Goal: Complete application form

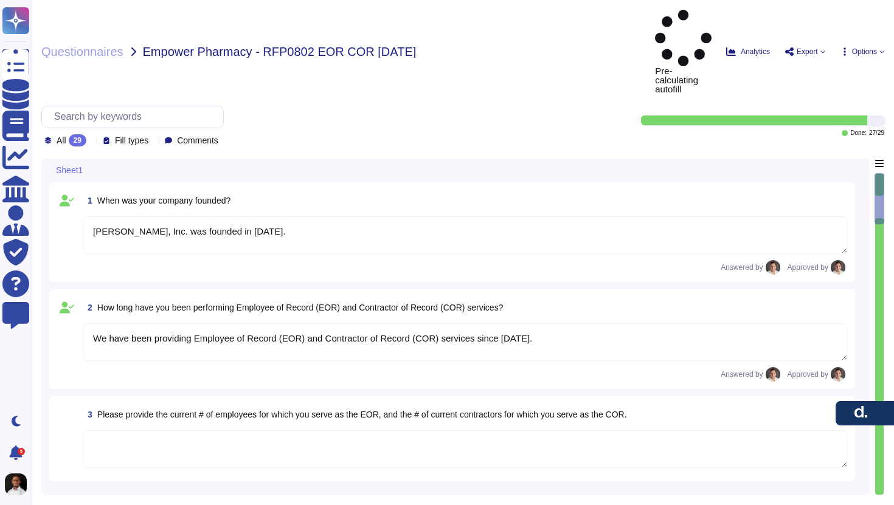
type textarea "[PERSON_NAME], Inc. was founded in [DATE]."
type textarea "We have been providing Employee of Record (EOR) and Contractor of Record (COR) …"
type textarea "Yes, [PERSON_NAME] platform is designed to support compliance with local labor …"
type textarea "Yes, we provide 1099 forms to each contractor at the end of the year. The [PERS…"
type textarea "Workers can be hired through the [PERSON_NAME] platform as either [DEMOGRAPHIC_…"
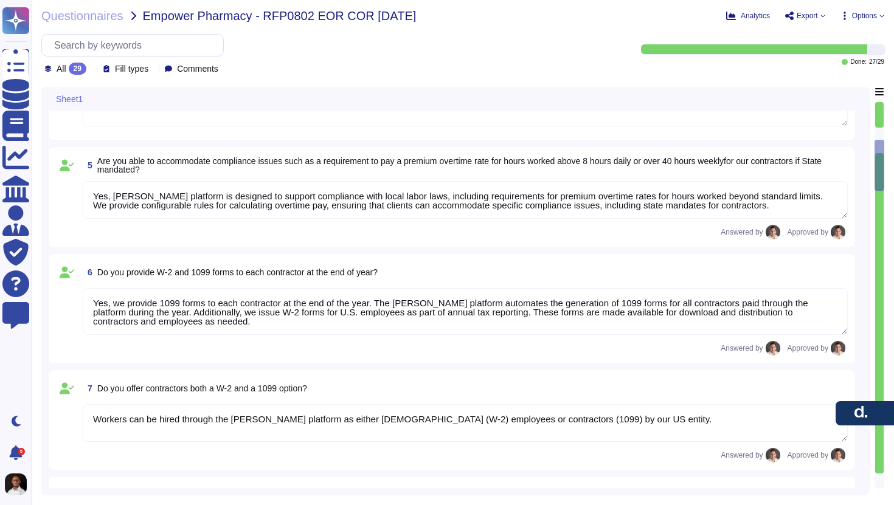
type textarea "Yes, clients with entities in the [GEOGRAPHIC_DATA] can hire employees as W-2 i…"
type textarea "There is no percentage of COR staff that we lose due to reasons other than the …"
type textarea "No, we do not impose term limits."
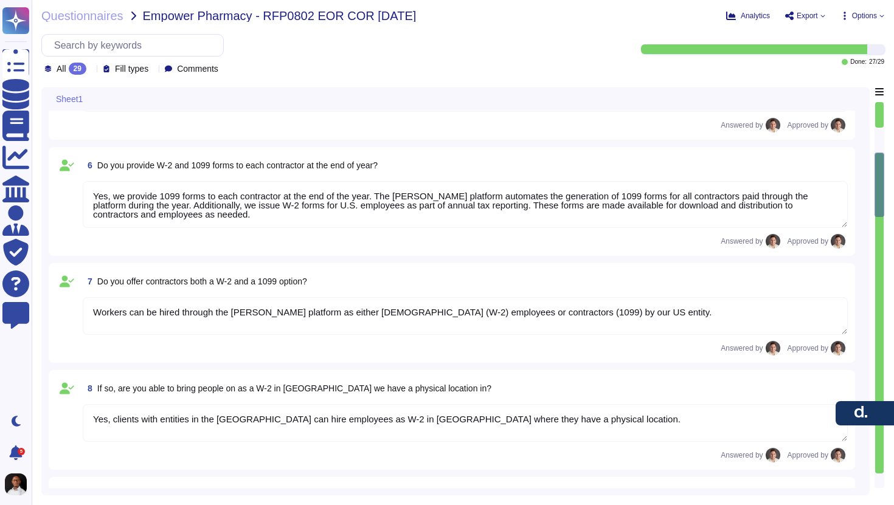
type textarea "Yes, we provide 24/7 customer support via the [PERSON_NAME] app, available 365 …"
type textarea "Yes, Statements of Work are automatically generated through our platform and No…"
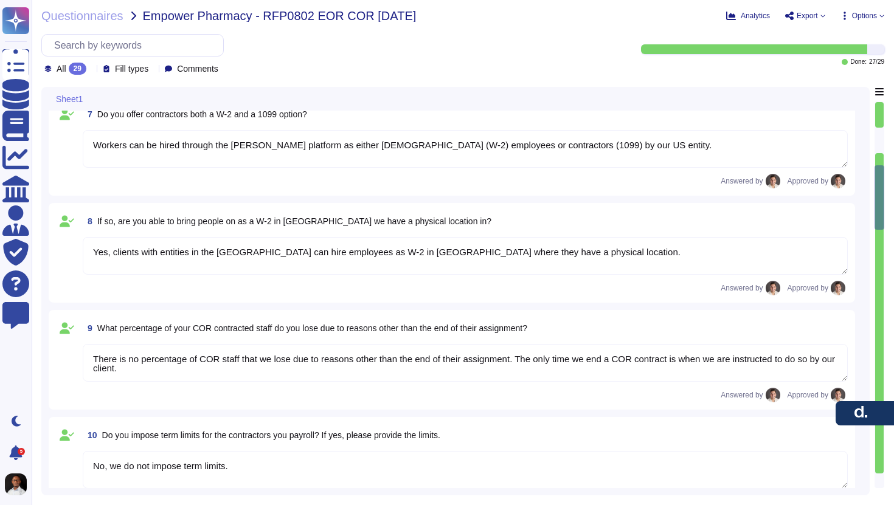
type textarea "Yes"
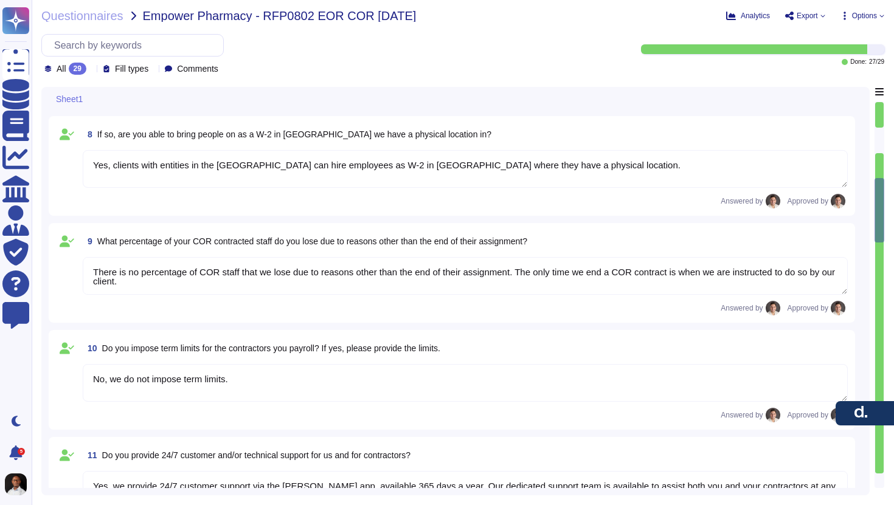
type textarea "Yes, we have an entire expense management module built within the [PERSON_NAME]…"
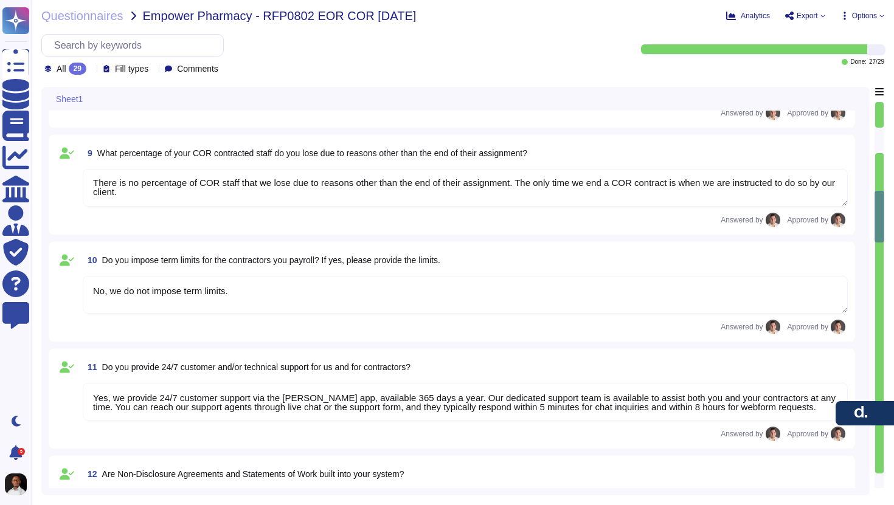
type textarea "On average, it would take approximately 1 to 5 days to allow a [DEMOGRAPHIC_DAT…"
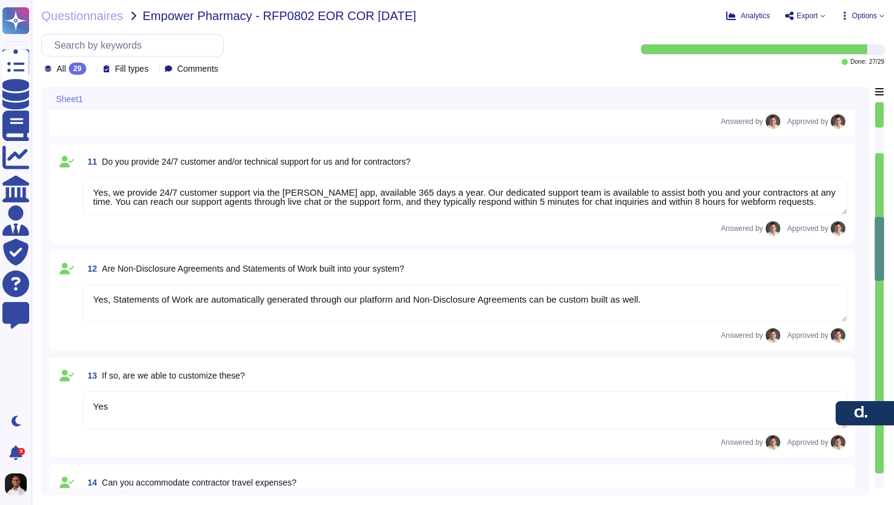
type textarea "Empower Pharmacy would be able to customize the payment terms they wish to have…"
type textarea "Yes, we can hire workers as W-2 employees in the [GEOGRAPHIC_DATA]."
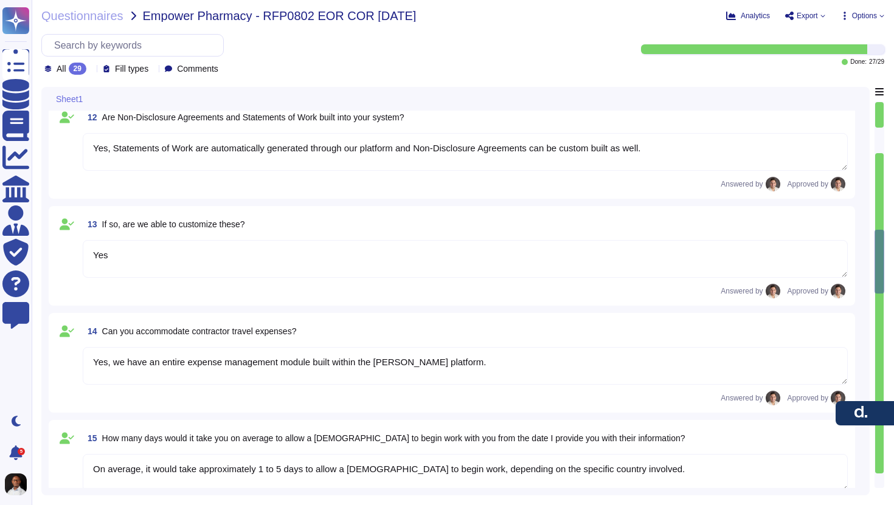
type textarea "For 1099 contractors, [PERSON_NAME] will need to be paid before the contractor …"
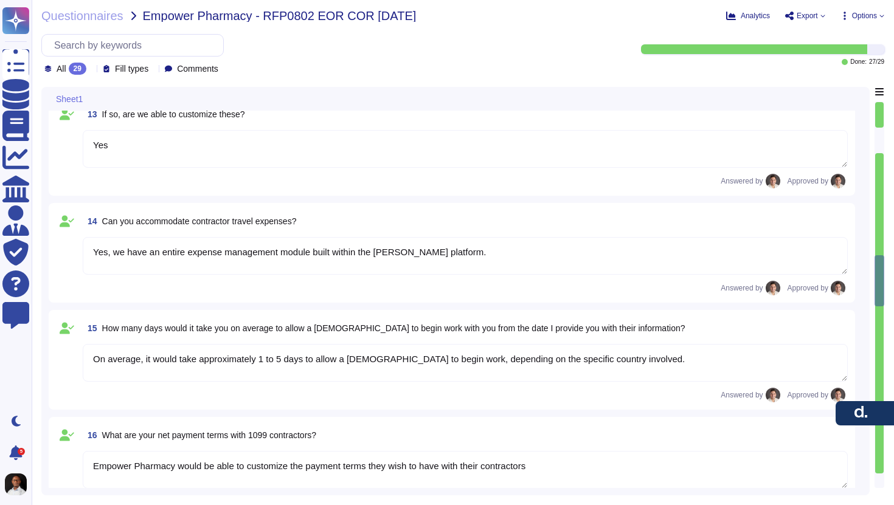
type textarea "Yes, you can pay us via ACH once the invoice is approved on your side."
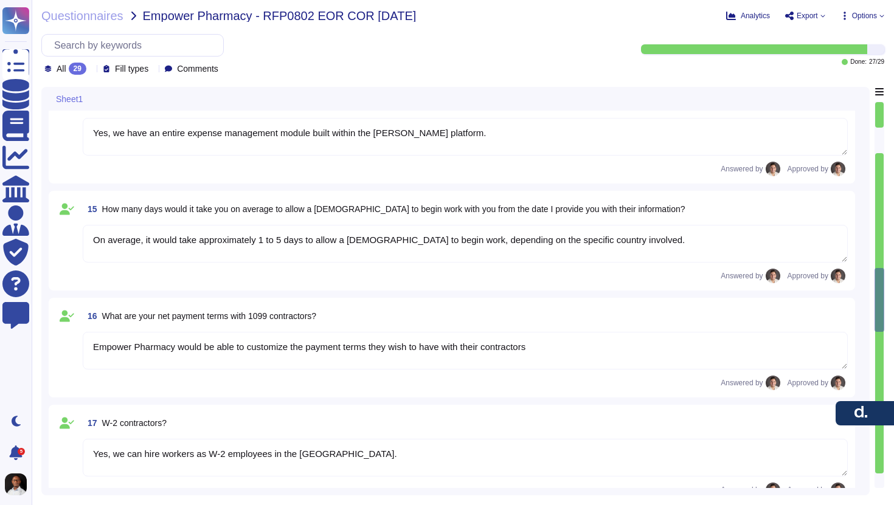
type textarea "[PERSON_NAME] offers a variety of reports that can be pulled from our system, i…"
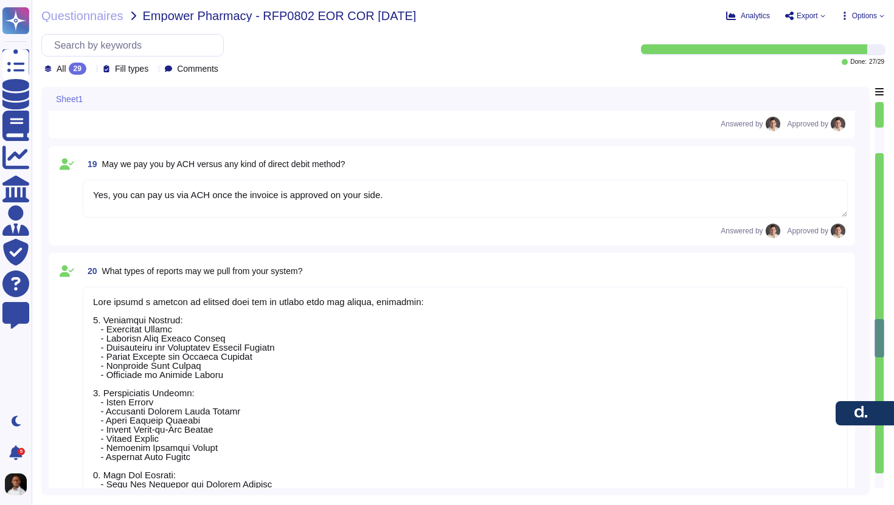
type textarea "We do not provide Professional Liability insurance to contractors; they are req…"
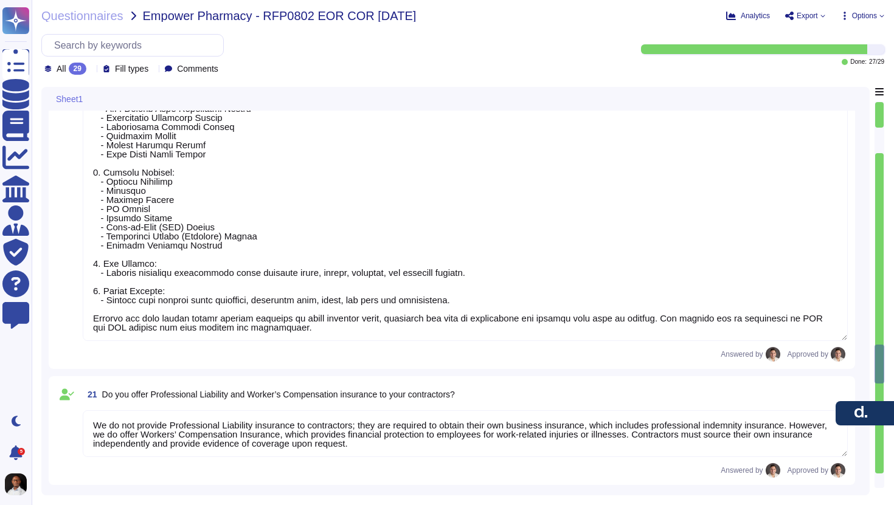
type textarea "Contractors must pay for the insurance outside of [PERSON_NAME], there is no au…"
type textarea "Yes, we can conduct criminal background checks upon request in the platform for…"
type textarea "The fee for a basic criminal check starts at $49 and increases with add-ons suc…"
type textarea "For [PERSON_NAME] Contractor of Record (COR), the following roles are not suppo…"
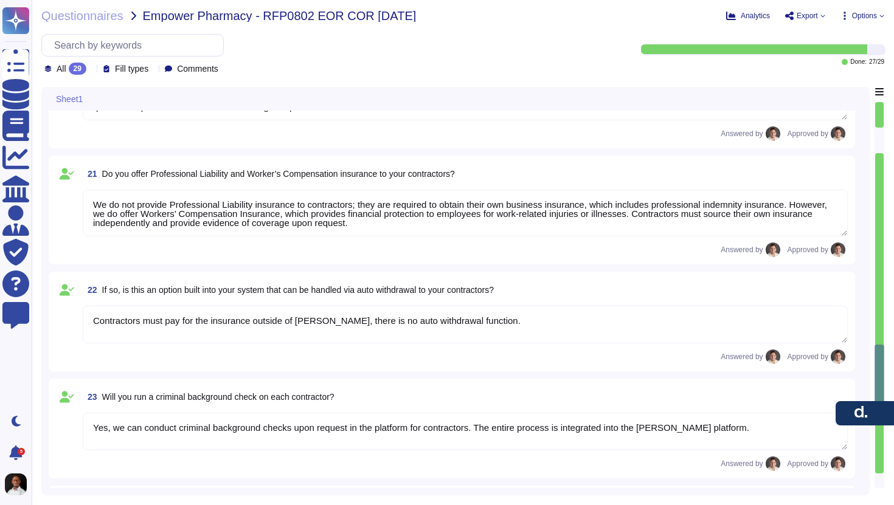
type textarea "[PERSON_NAME] platform allows contractors to submit timesheets directly for cli…"
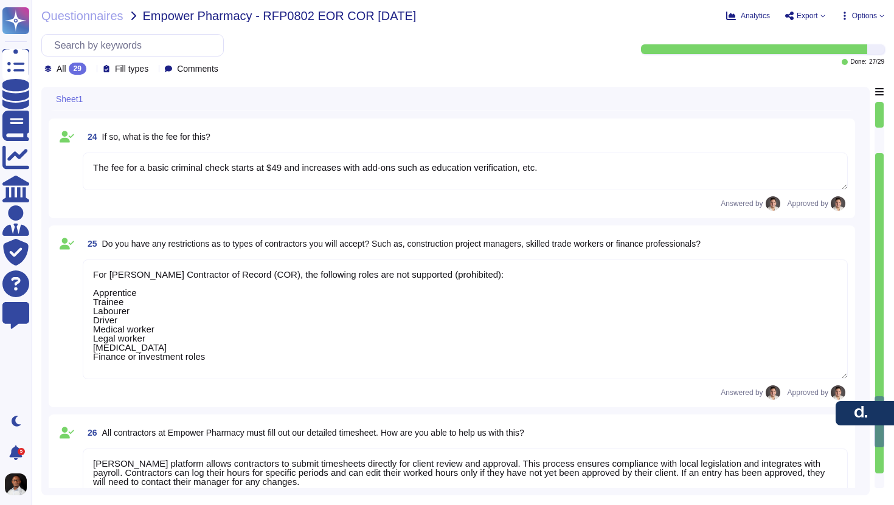
type textarea "[PERSON_NAME] does not have any natively-built integrations with VMS platforms,…"
type textarea "[PERSON_NAME] platform is designed with a comprehensive approach to security, i…"
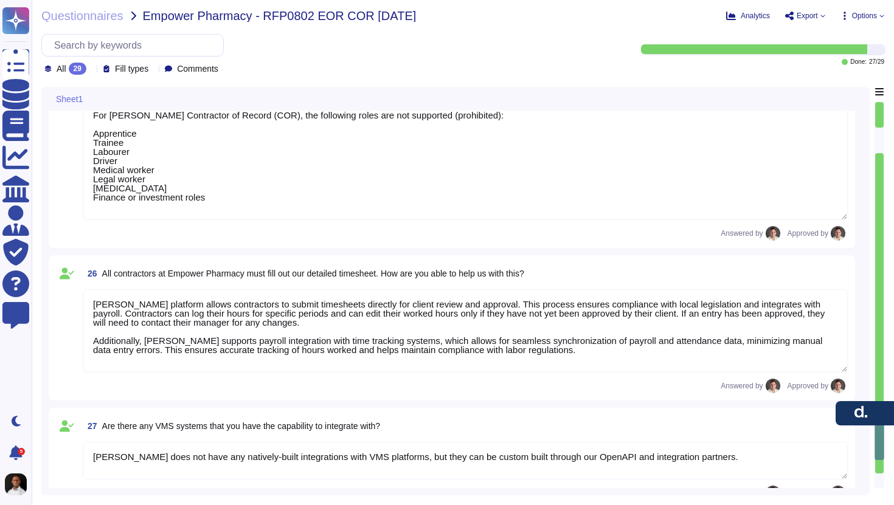
type textarea "With [PERSON_NAME] Contractor of Record, [PERSON_NAME] assumes 100% liability f…"
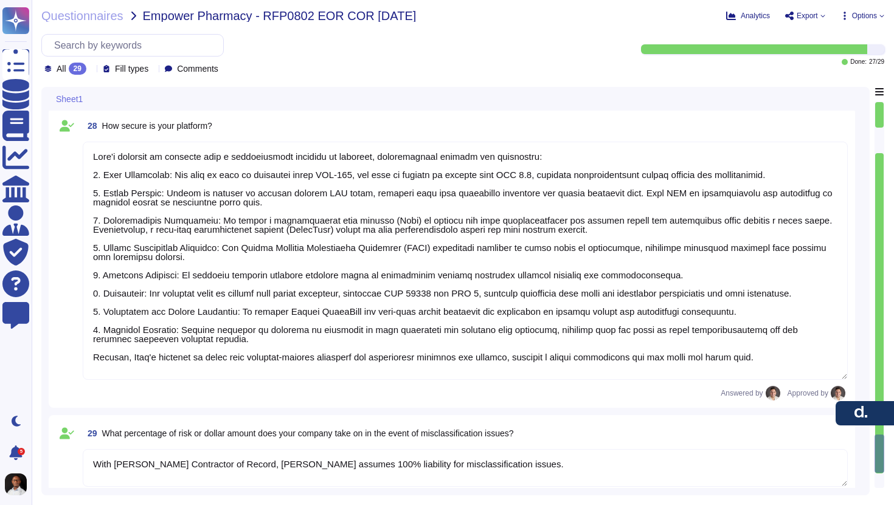
scroll to position [3281, 0]
type textarea "For [PERSON_NAME] Contractor of Record (COR), the following roles are not suppo…"
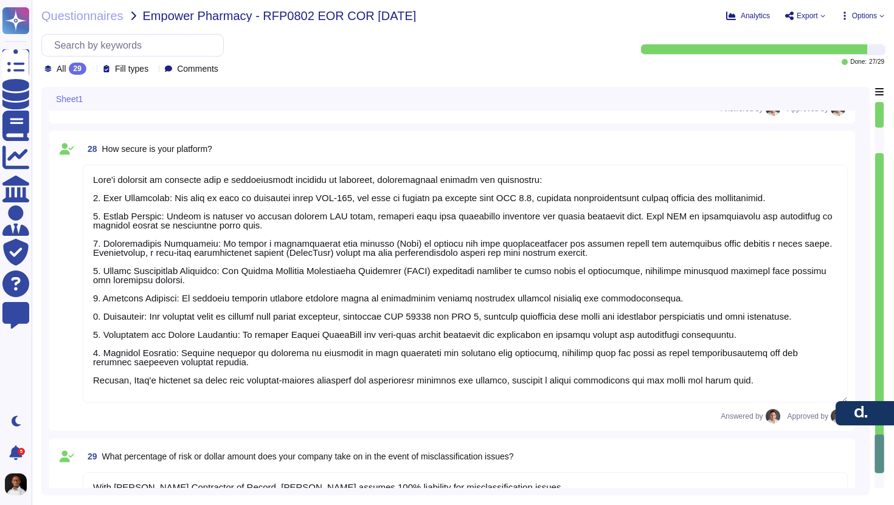
scroll to position [3355, 0]
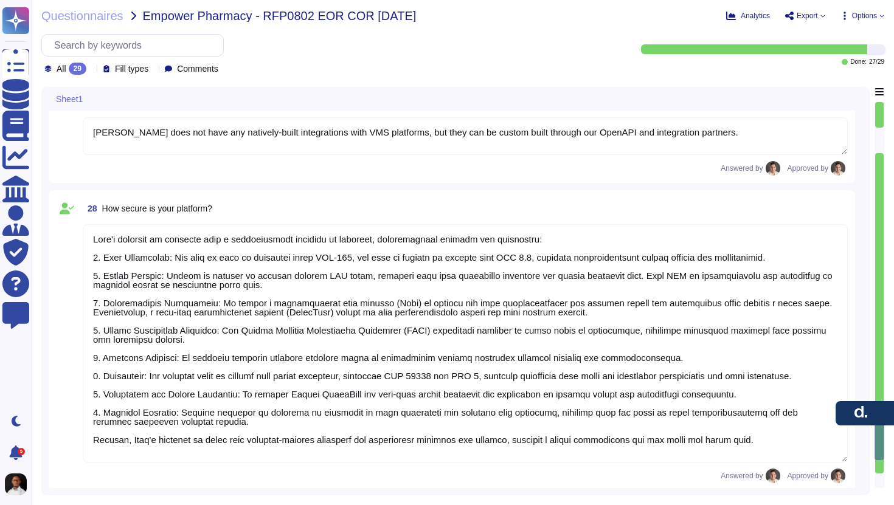
type textarea "For [PERSON_NAME] Contractor of Record (COR), the following roles are not suppo…"
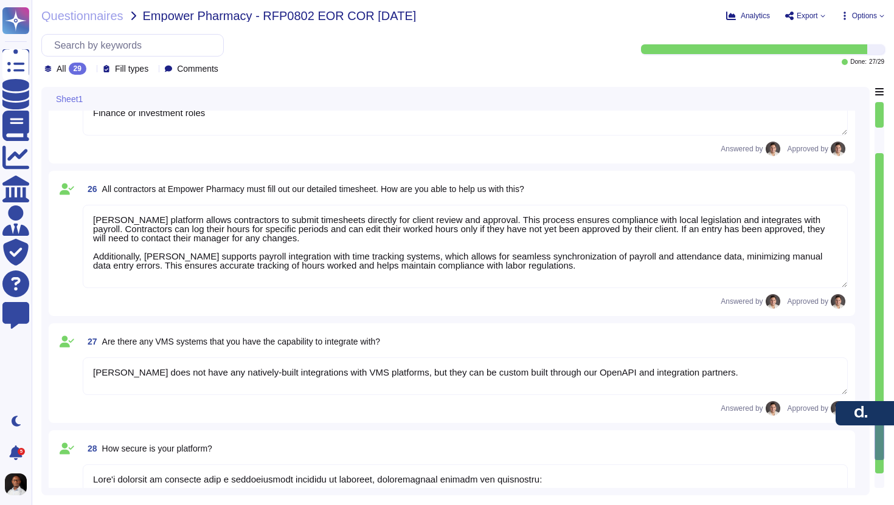
type textarea "Yes, we can conduct criminal background checks upon request in the platform for…"
type textarea "The fee for a basic criminal check starts at $49 and increases with add-ons suc…"
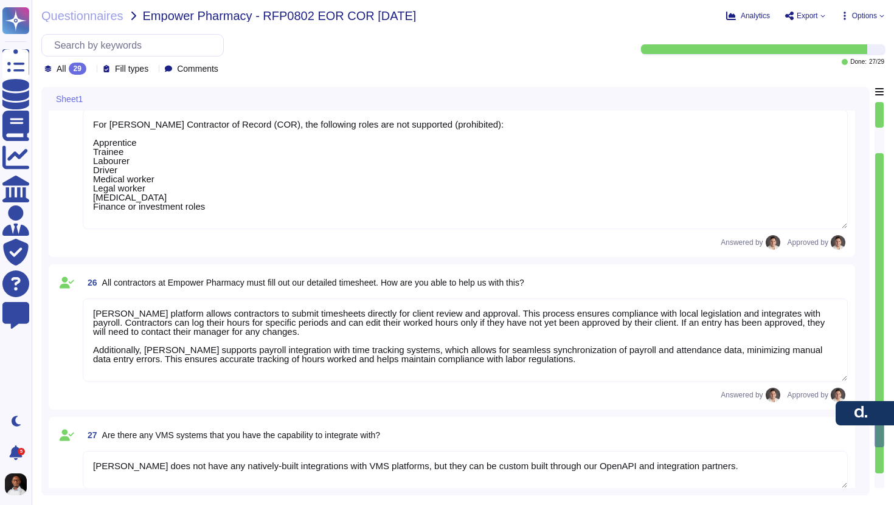
type textarea "Contractors must pay for the insurance outside of [PERSON_NAME], there is no au…"
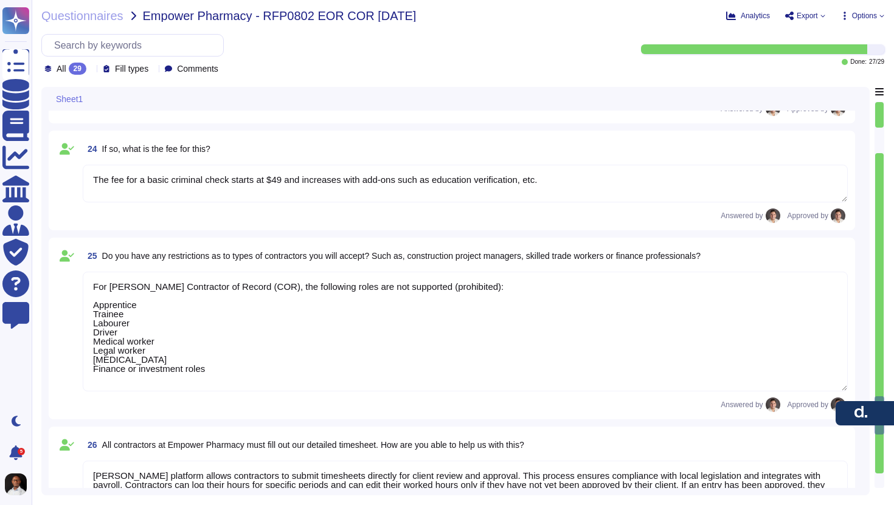
type textarea "We do not provide Professional Liability insurance to contractors; they are req…"
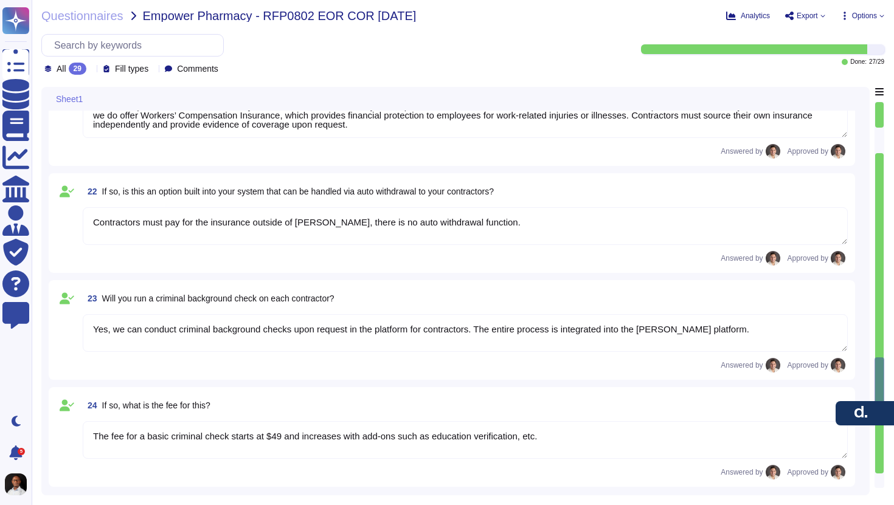
type textarea "[PERSON_NAME] offers a variety of reports that can be pulled from our system, i…"
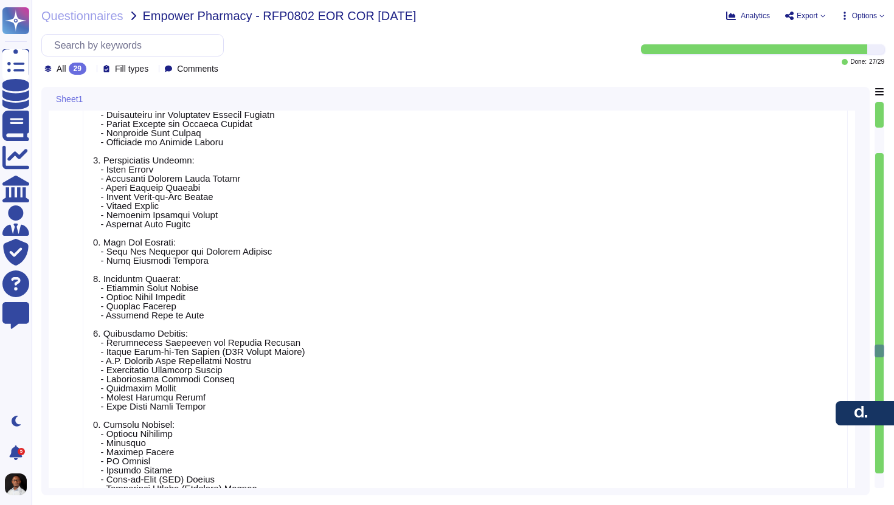
type textarea "For 1099 contractors, [PERSON_NAME] will need to be paid before the contractor …"
type textarea "Yes, you can pay us via ACH once the invoice is approved on your side."
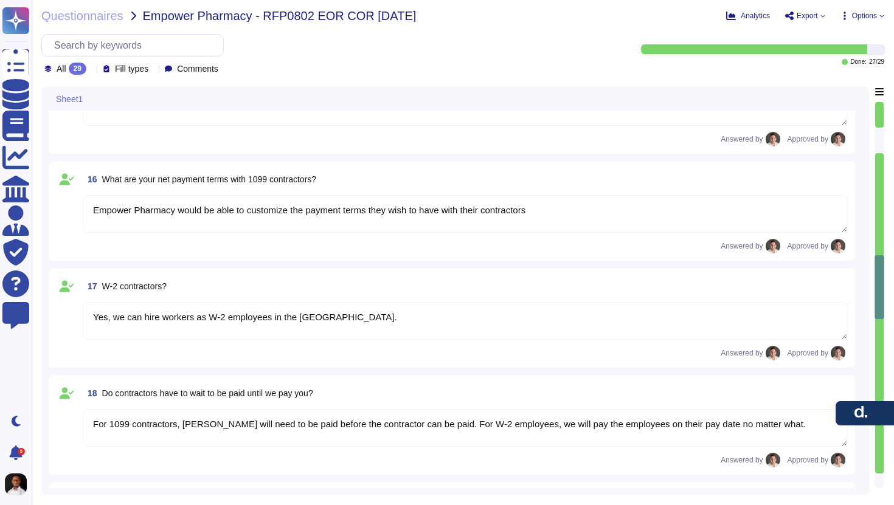
type textarea "Yes, we provide 24/7 customer support via the [PERSON_NAME] app, available 365 …"
type textarea "Yes, Statements of Work are automatically generated through our platform and No…"
type textarea "Yes"
type textarea "Yes, we have an entire expense management module built within the [PERSON_NAME]…"
type textarea "On average, it would take approximately 1 to 5 days to allow a [DEMOGRAPHIC_DAT…"
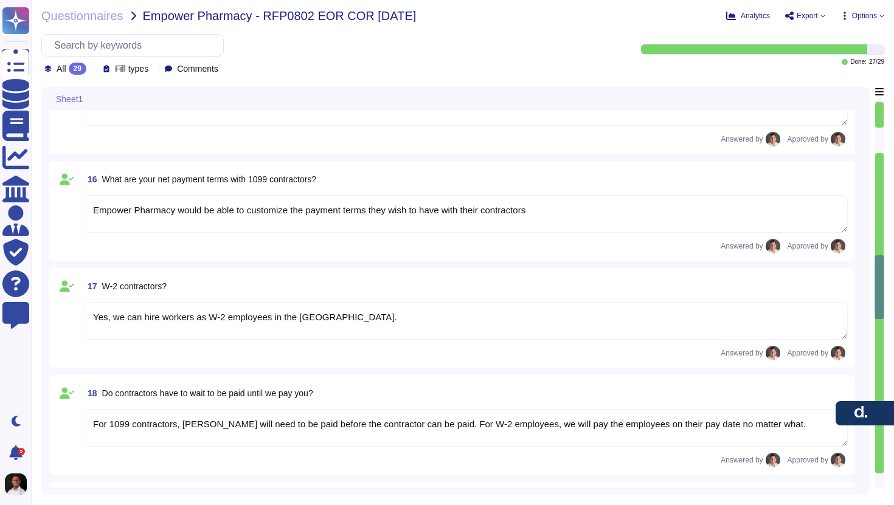
type textarea "Empower Pharmacy would be able to customize the payment terms they wish to have…"
type textarea "Yes, we can hire workers as W-2 employees in the [GEOGRAPHIC_DATA]."
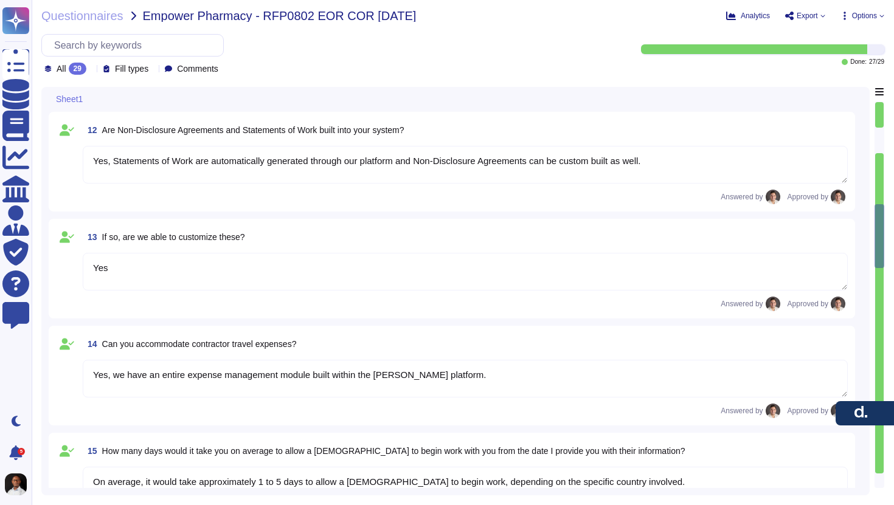
type textarea "Yes, we provide 1099 forms to each contractor at the end of the year. The [PERS…"
type textarea "Workers can be hired through the [PERSON_NAME] platform as either [DEMOGRAPHIC_…"
type textarea "Yes, clients with entities in the [GEOGRAPHIC_DATA] can hire employees as W-2 i…"
type textarea "There is no percentage of COR staff that we lose due to reasons other than the …"
type textarea "No, we do not impose term limits."
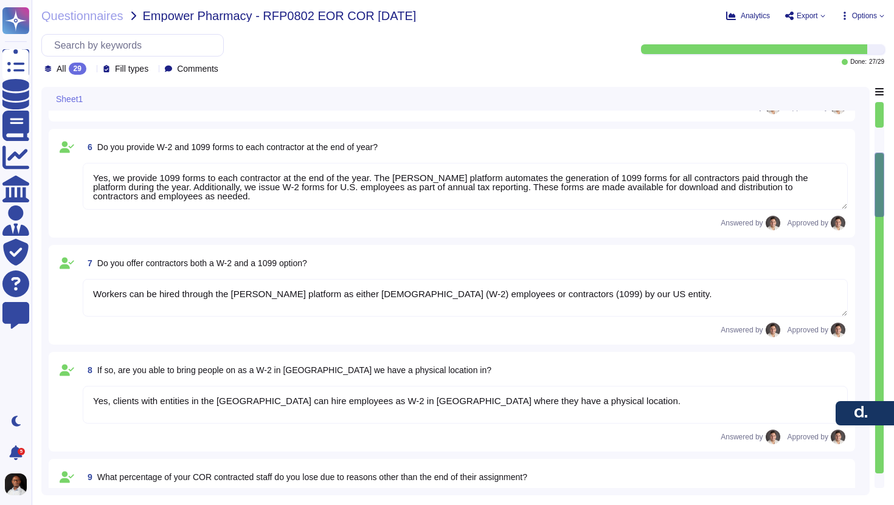
type textarea "Yes, [PERSON_NAME] platform is designed to support compliance with local labor …"
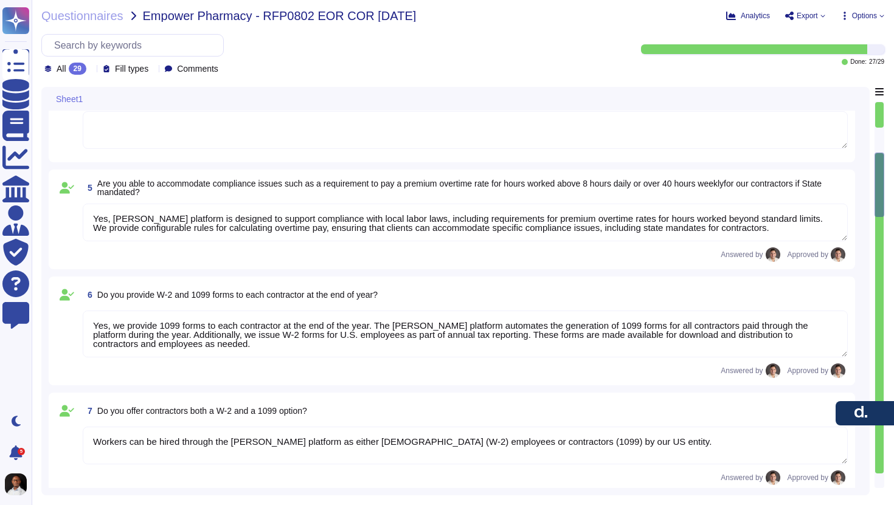
scroll to position [0, 0]
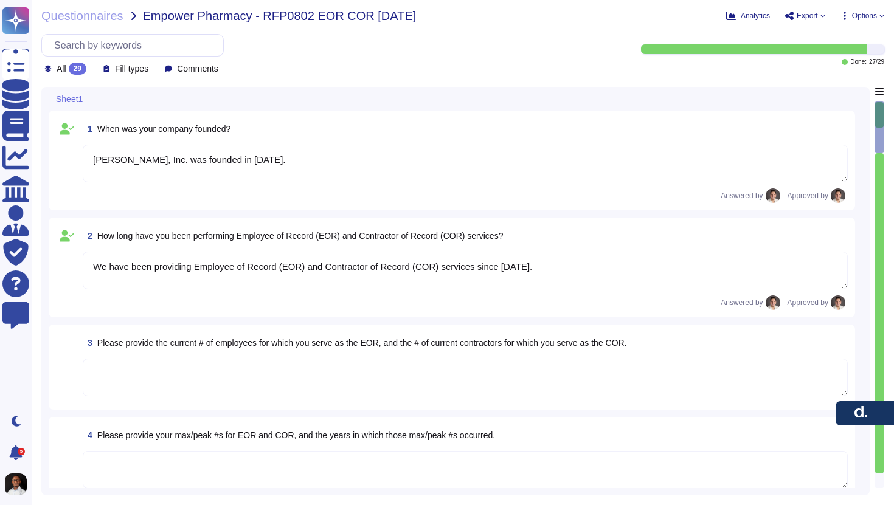
type textarea "[PERSON_NAME], Inc. was founded in [DATE]."
type textarea "We have been providing Employee of Record (EOR) and Contractor of Record (COR) …"
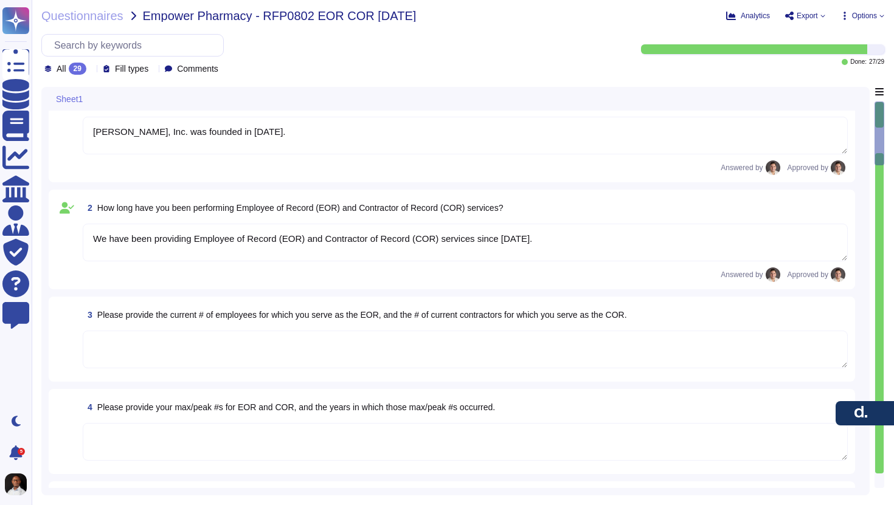
scroll to position [27, 0]
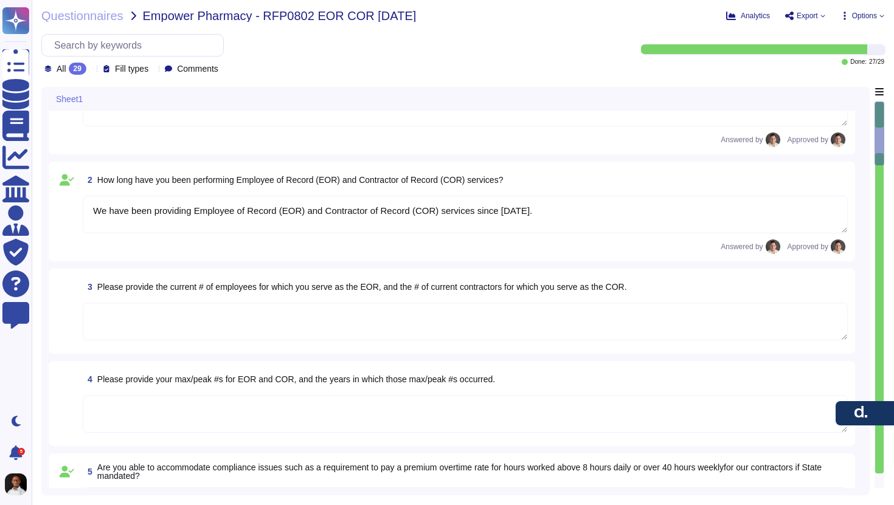
type textarea "Yes, clients with entities in the [GEOGRAPHIC_DATA] can hire employees as W-2 i…"
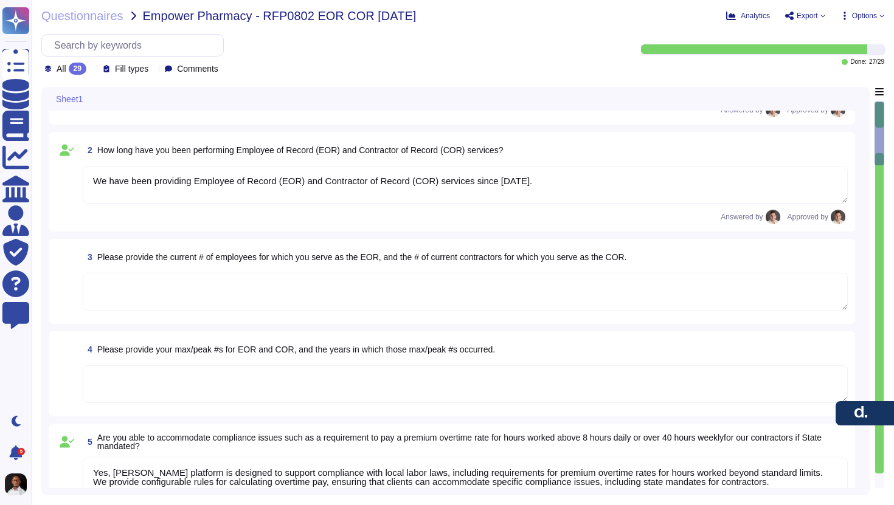
scroll to position [89, 0]
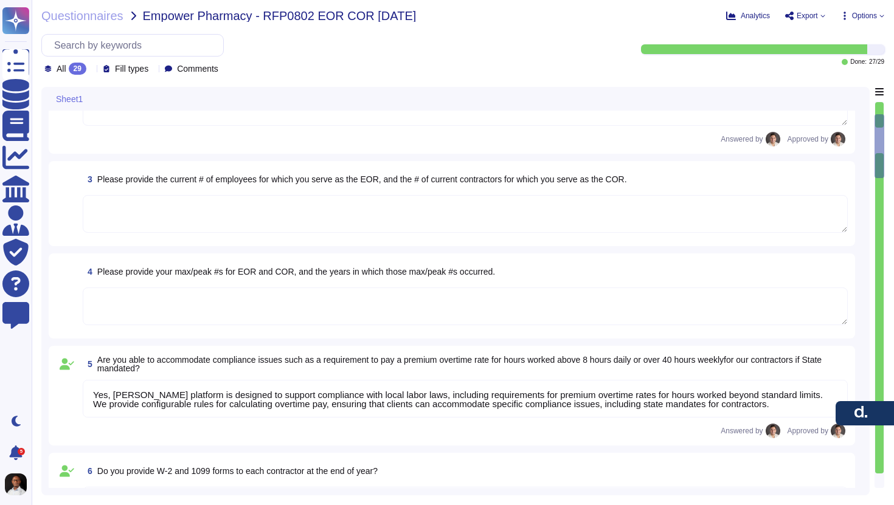
type textarea "There is no percentage of COR staff that we lose due to reasons other than the …"
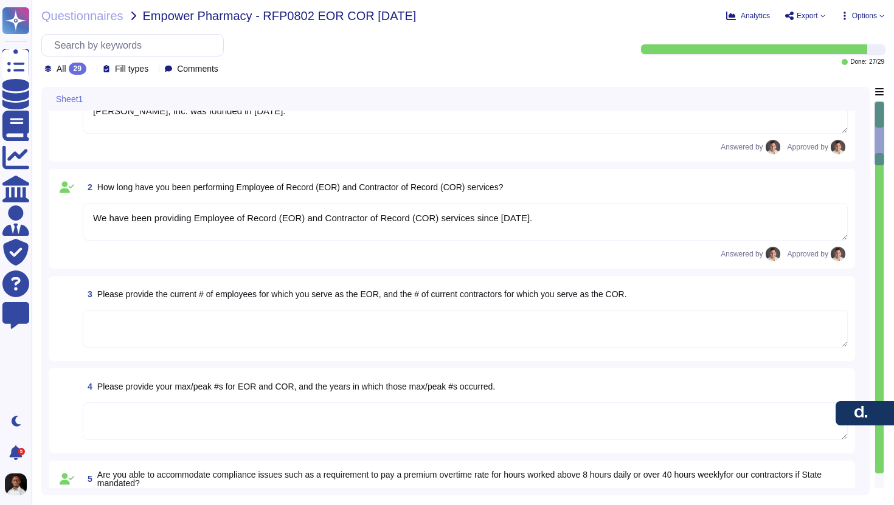
scroll to position [0, 0]
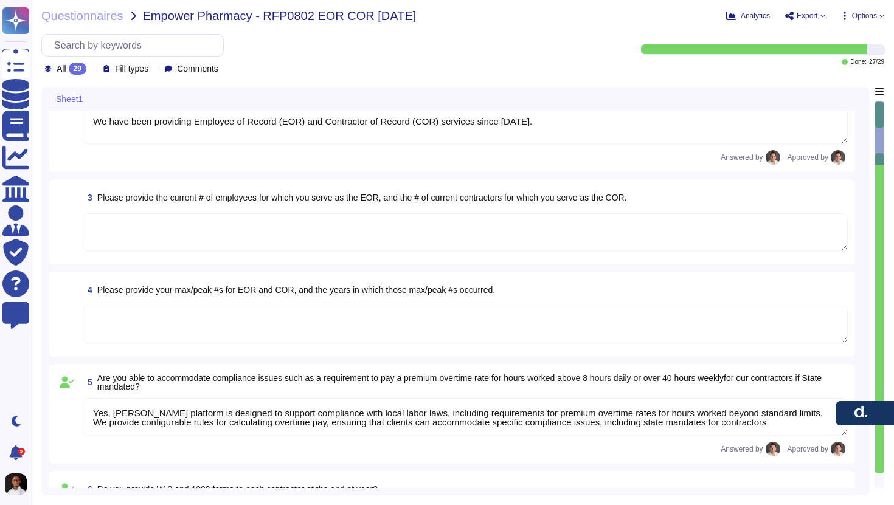
type textarea "Yes, clients with entities in the [GEOGRAPHIC_DATA] can hire employees as W-2 i…"
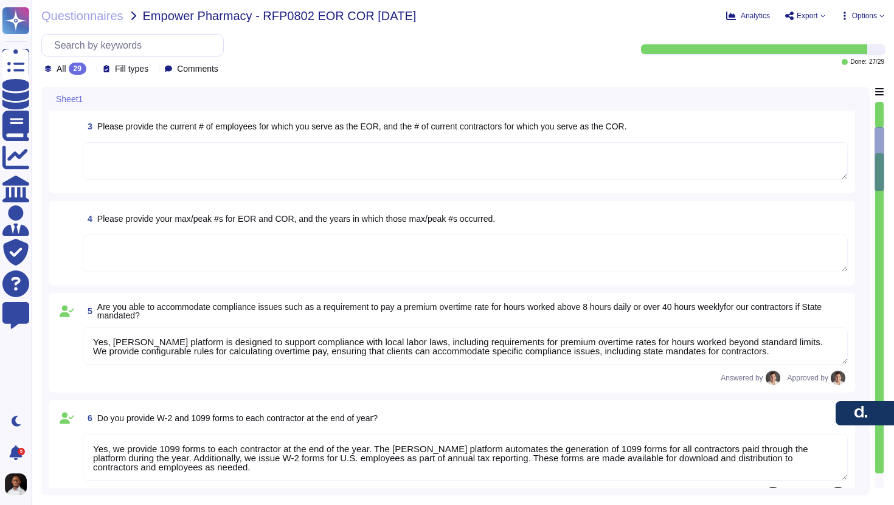
scroll to position [253, 0]
type textarea "There is no percentage of COR staff that we lose due to reasons other than the …"
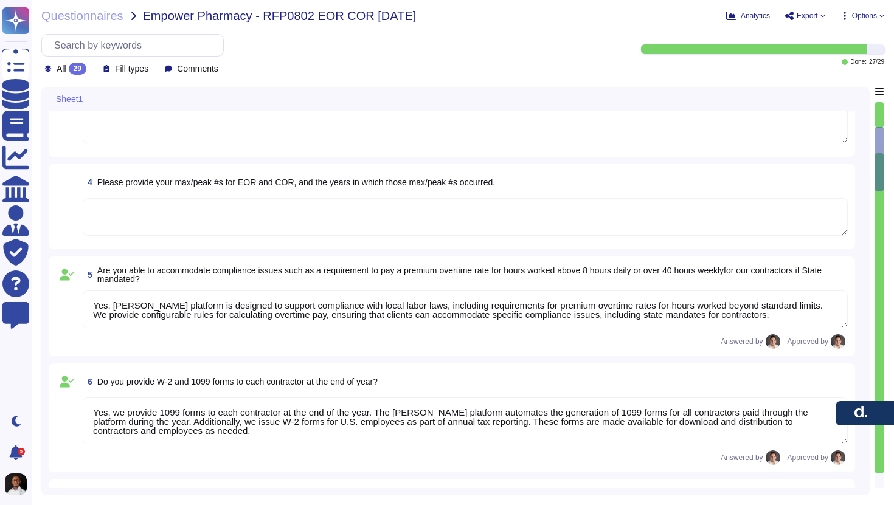
scroll to position [1, 0]
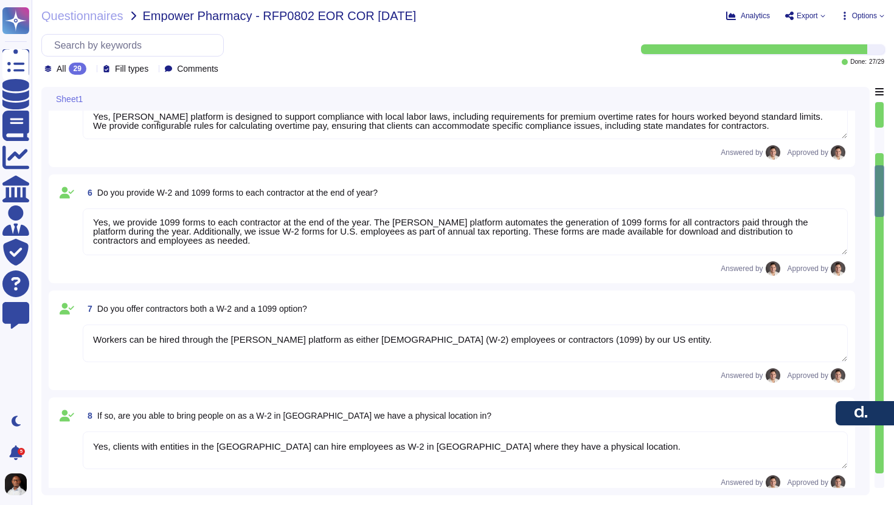
type textarea "No, we do not impose term limits."
type textarea "Yes, we provide 24/7 customer support via the [PERSON_NAME] app, available 365 …"
type textarea "Yes, Statements of Work are automatically generated through our platform and No…"
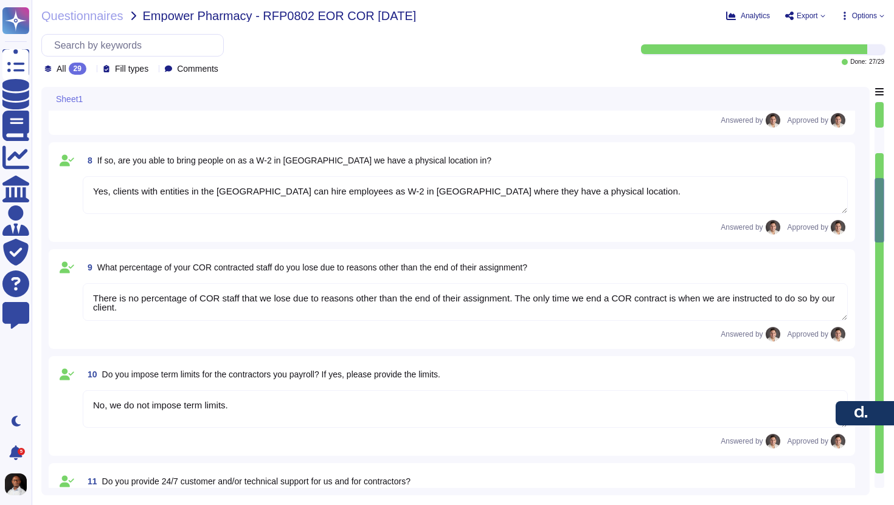
type textarea "Yes"
type textarea "Yes, we have an entire expense management module built within the [PERSON_NAME]…"
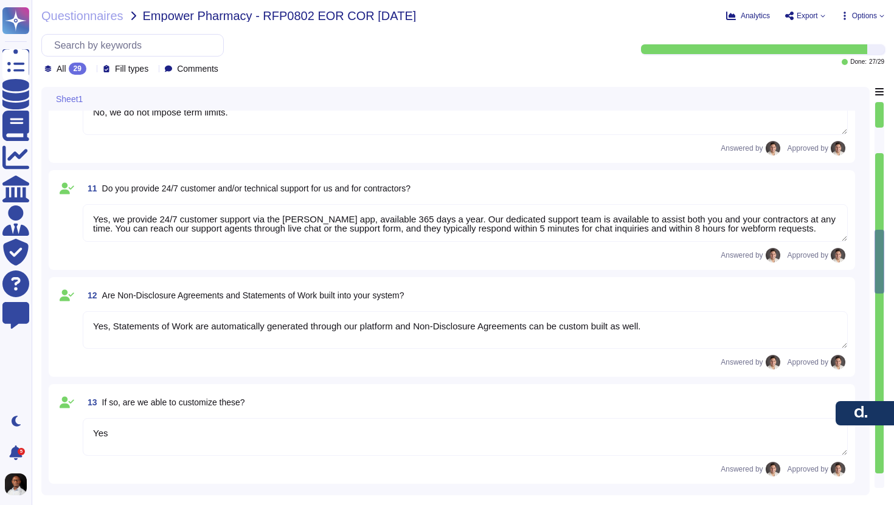
type textarea "On average, it would take approximately 1 to 5 days to allow a [DEMOGRAPHIC_DAT…"
type textarea "Empower Pharmacy would be able to customize the payment terms they wish to have…"
type textarea "Yes, we can hire workers as W-2 employees in the [GEOGRAPHIC_DATA]."
type textarea "For 1099 contractors, [PERSON_NAME] will need to be paid before the contractor …"
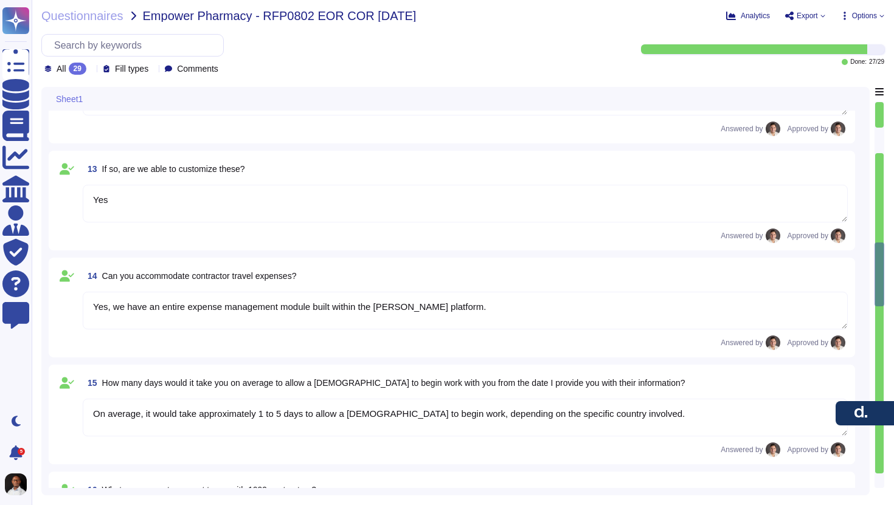
type textarea "Yes, you can pay us via ACH once the invoice is approved on your side."
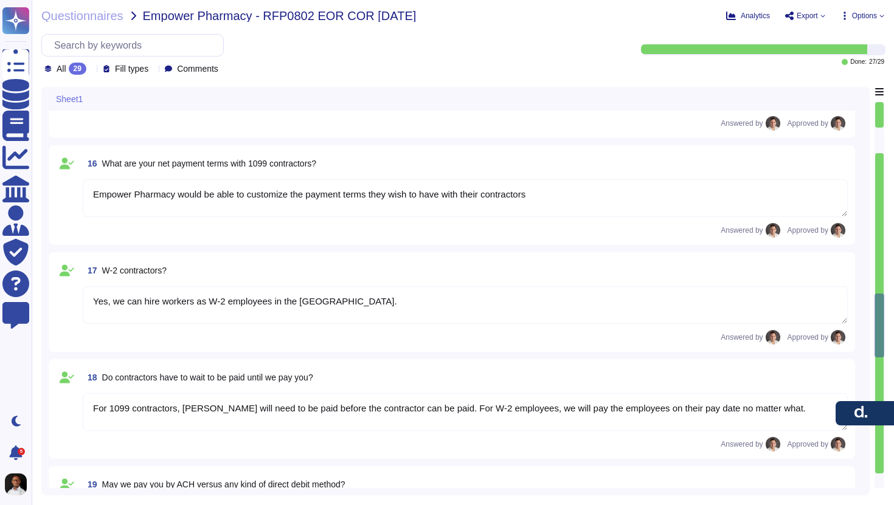
type textarea "[PERSON_NAME] offers a variety of reports that can be pulled from our system, i…"
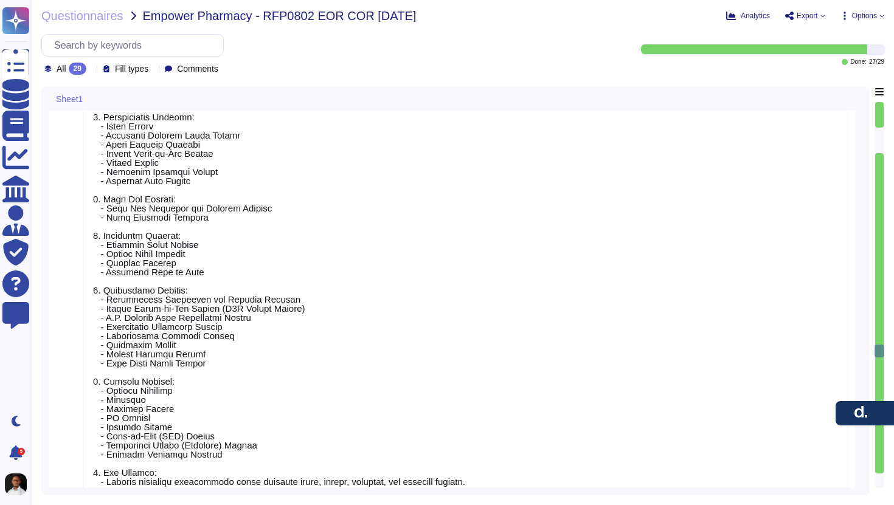
type textarea "We do not provide Professional Liability insurance to contractors; they are req…"
type textarea "Contractors must pay for the insurance outside of [PERSON_NAME], there is no au…"
type textarea "Yes, we can conduct criminal background checks upon request in the platform for…"
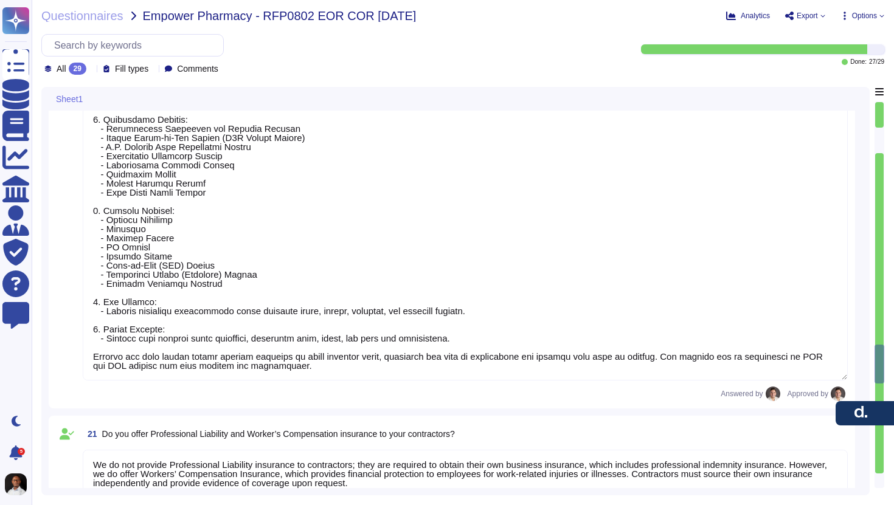
type textarea "The fee for a basic criminal check starts at $49 and increases with add-ons suc…"
type textarea "For [PERSON_NAME] Contractor of Record (COR), the following roles are not suppo…"
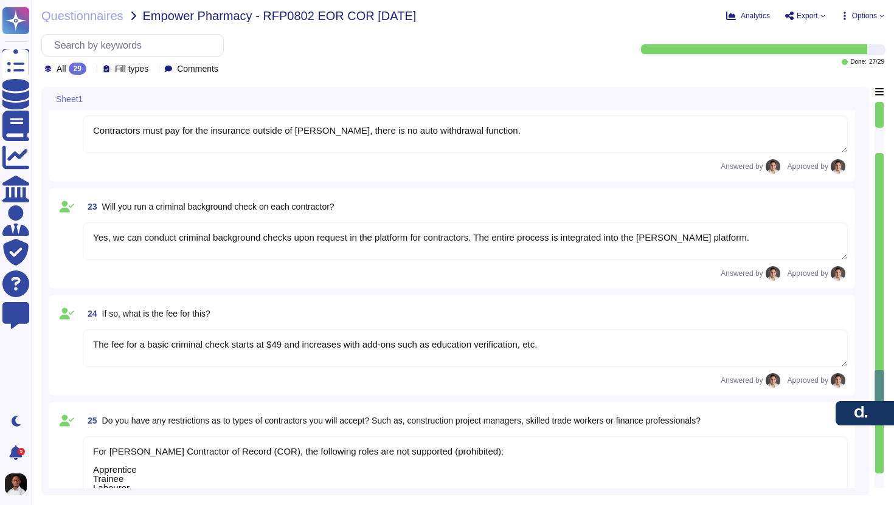
type textarea "[PERSON_NAME] platform allows contractors to submit timesheets directly for cli…"
type textarea "[PERSON_NAME] does not have any natively-built integrations with VMS platforms,…"
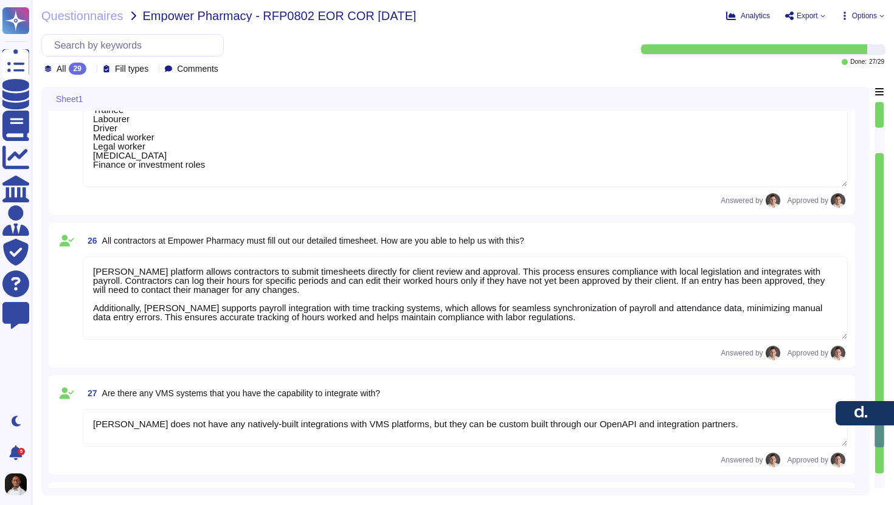
type textarea "[PERSON_NAME] platform is designed with a comprehensive approach to security, i…"
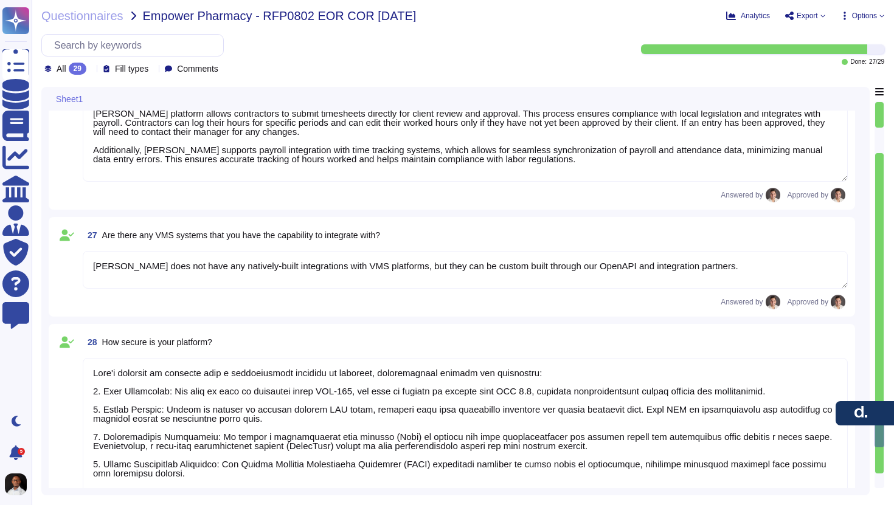
scroll to position [3186, 0]
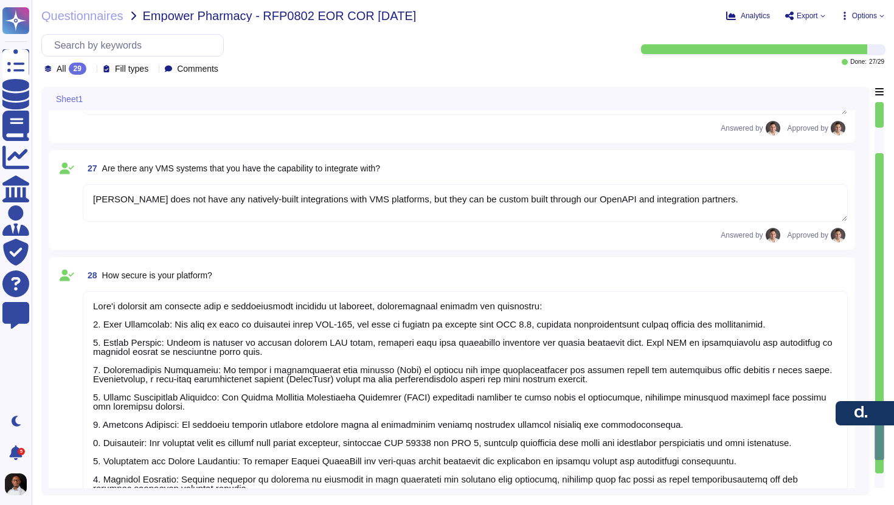
type textarea "With [PERSON_NAME] Contractor of Record, [PERSON_NAME] assumes 100% liability f…"
